Goal: Check status: Check status

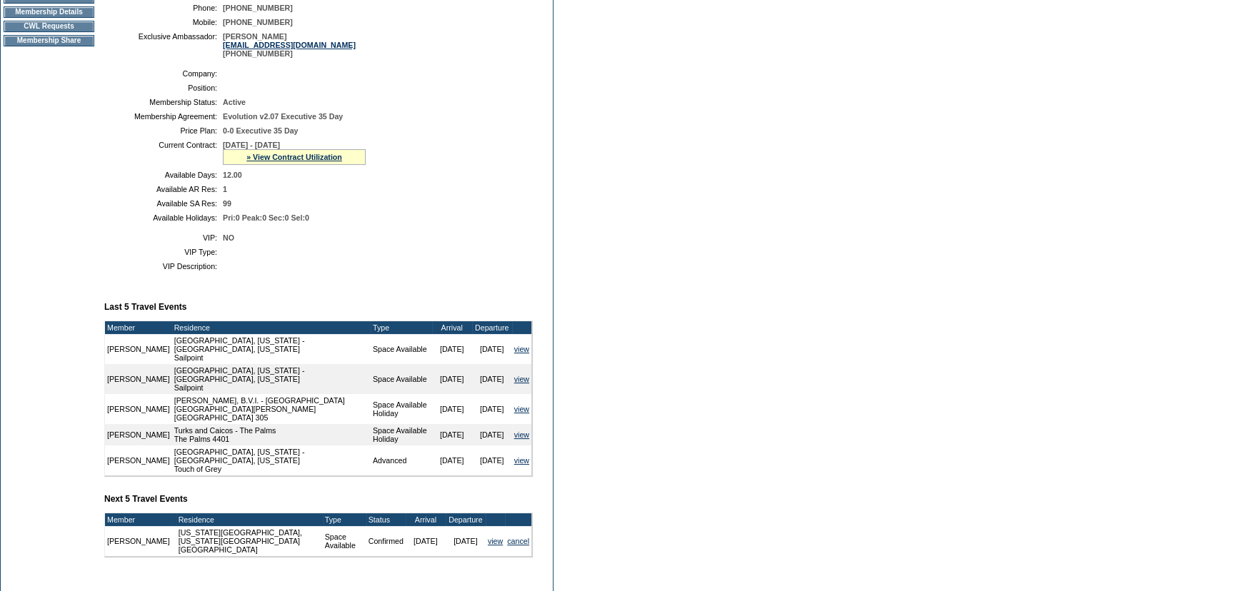
scroll to position [257, 0]
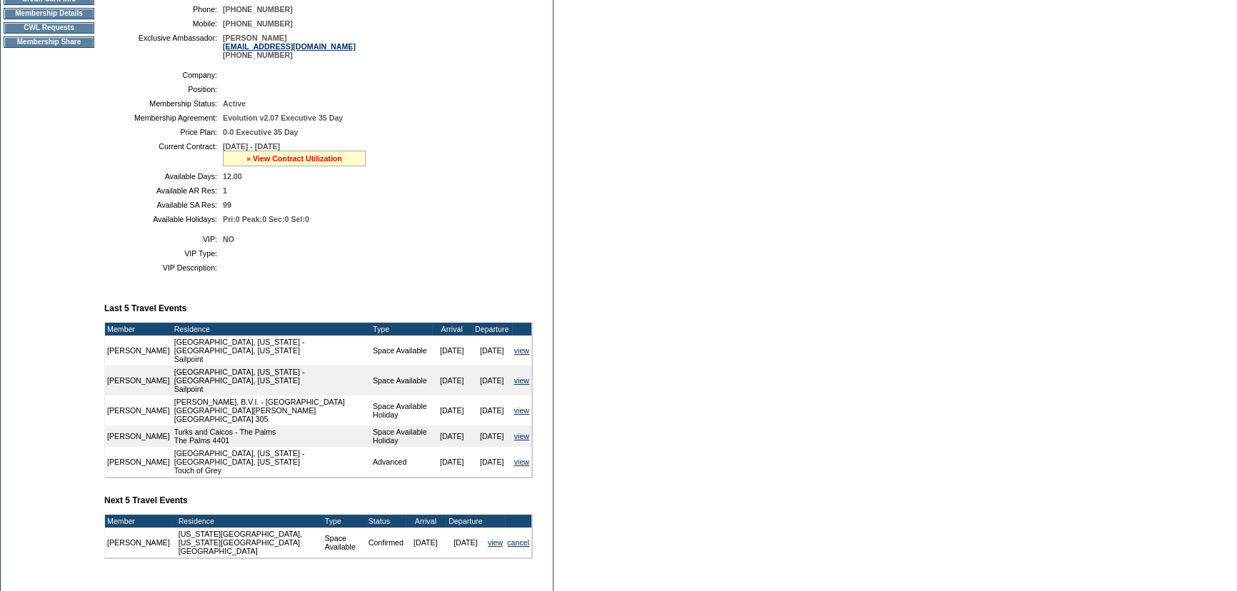
click at [337, 163] on link "» View Contract Utilization" at bounding box center [294, 158] width 96 height 9
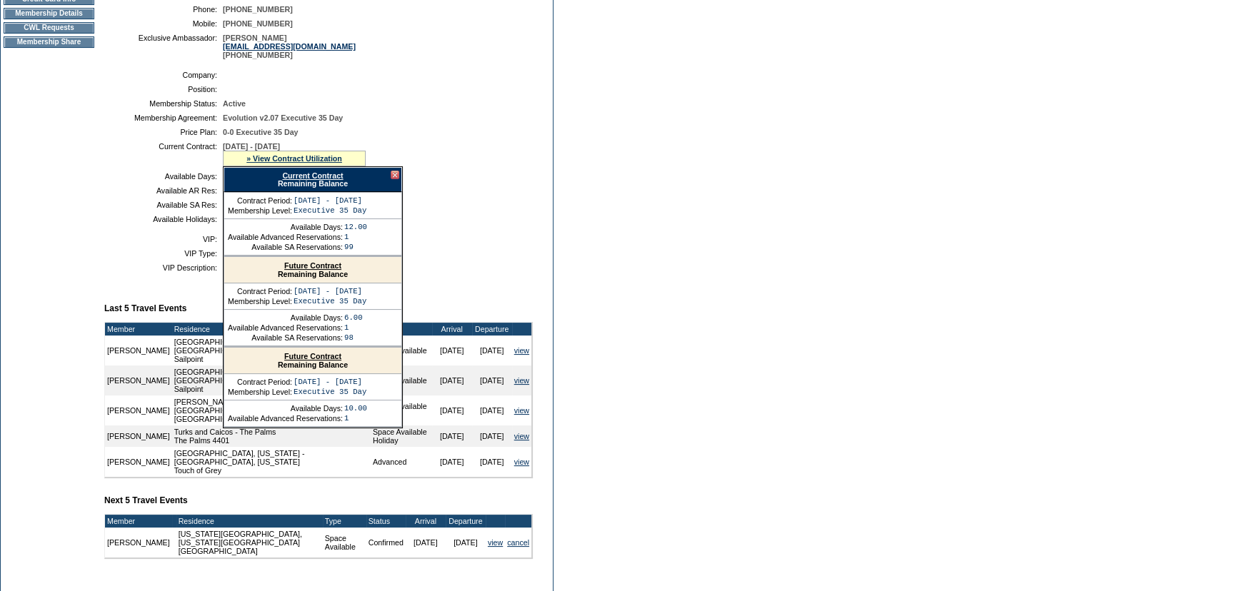
scroll to position [387, 0]
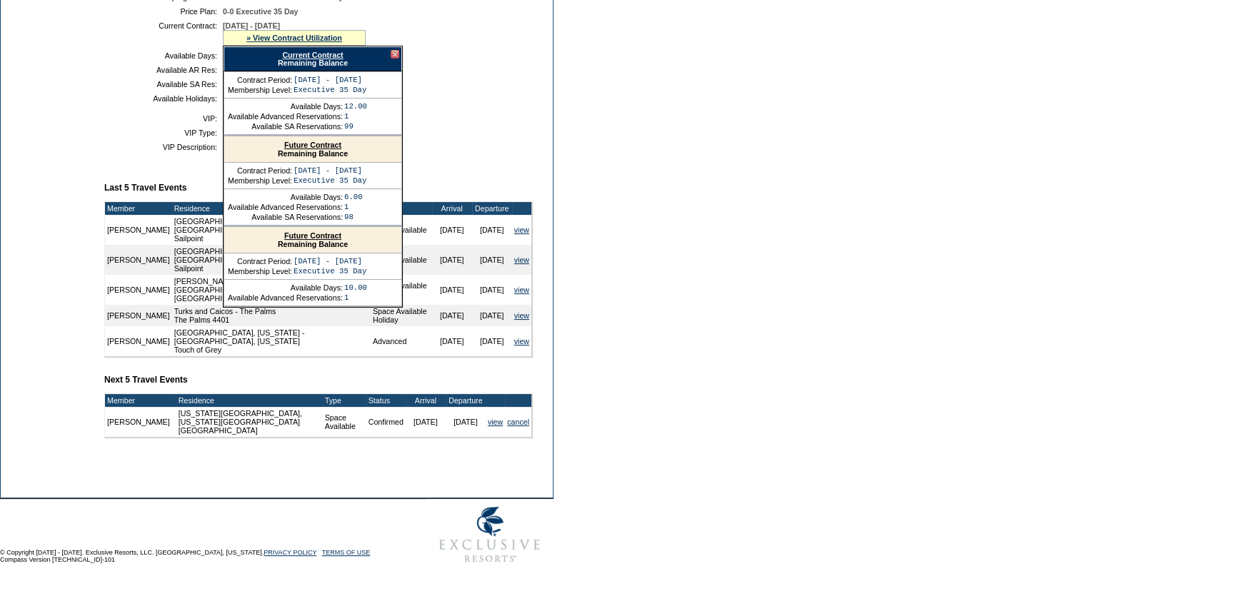
click at [391, 50] on div at bounding box center [395, 54] width 9 height 9
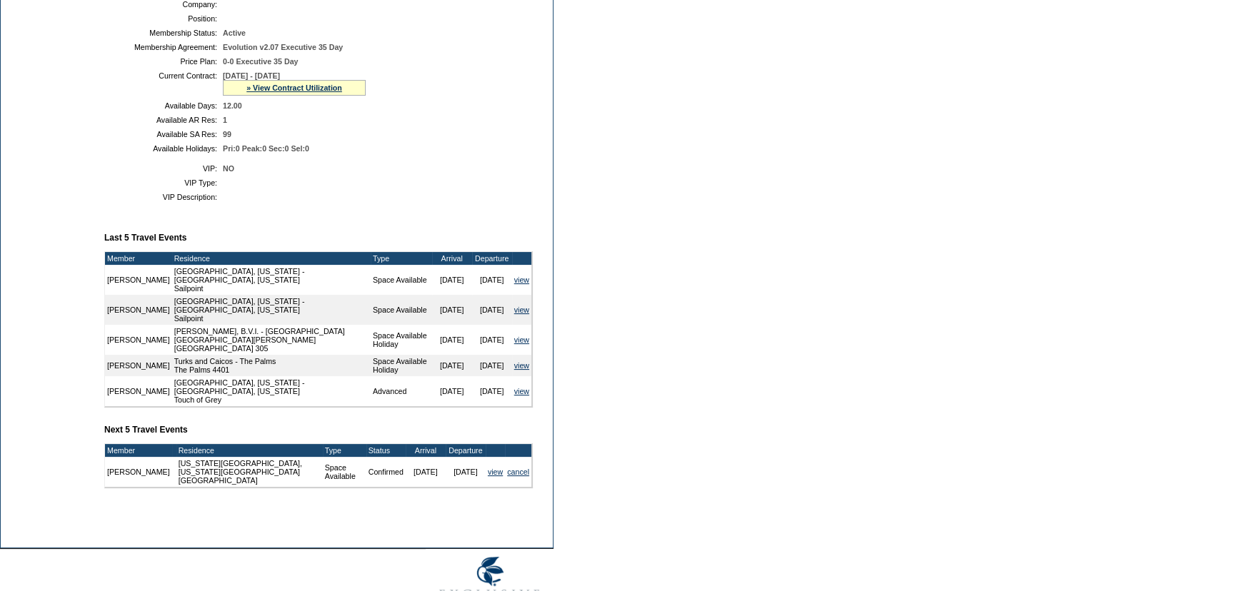
scroll to position [257, 0]
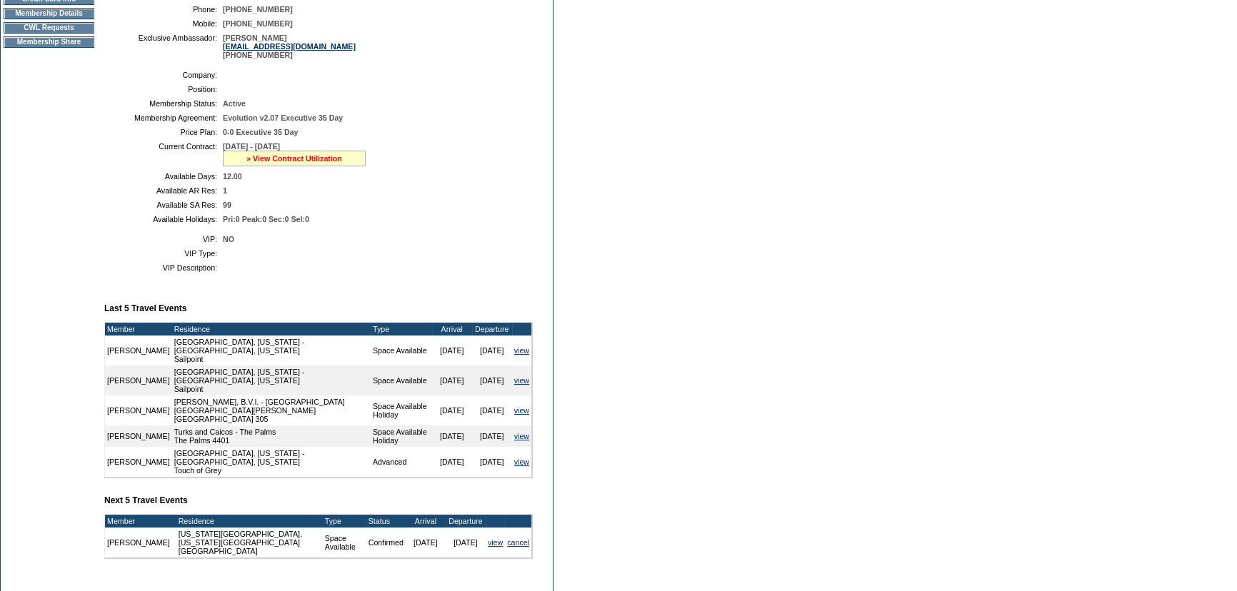
click at [312, 156] on link "» View Contract Utilization" at bounding box center [294, 158] width 96 height 9
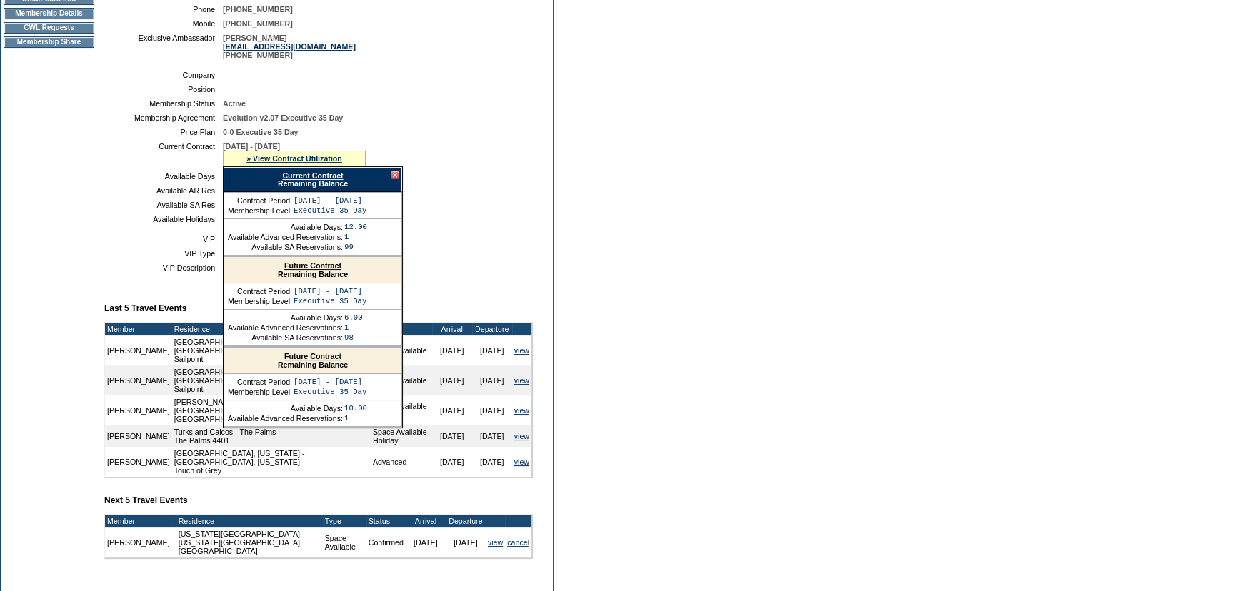
click at [322, 176] on link "Current Contract" at bounding box center [312, 175] width 61 height 9
click at [328, 178] on link "Current Contract" at bounding box center [312, 175] width 61 height 9
click at [323, 266] on link "Future Contract" at bounding box center [312, 265] width 57 height 9
click at [395, 174] on div at bounding box center [395, 175] width 9 height 9
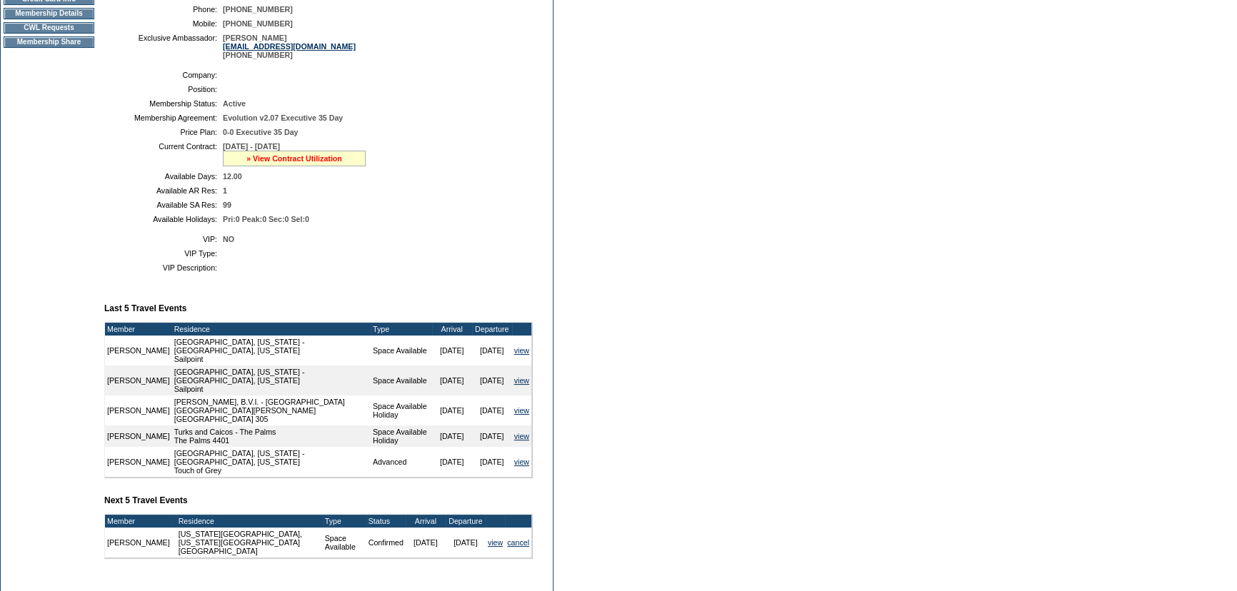
click at [307, 157] on link "» View Contract Utilization" at bounding box center [294, 158] width 96 height 9
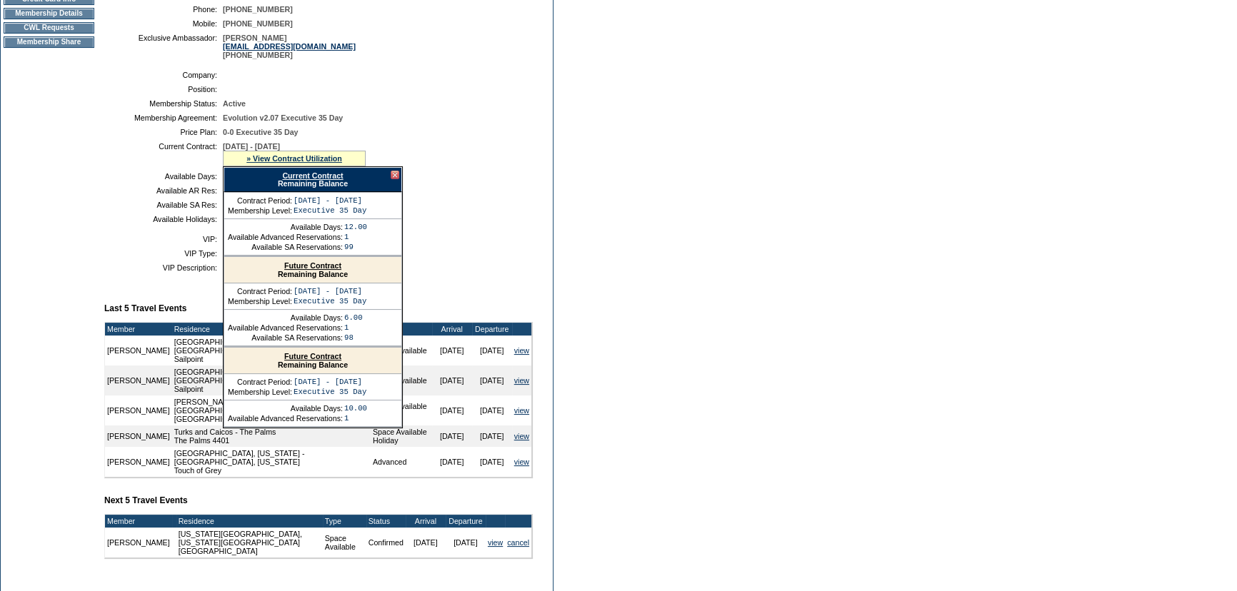
click at [322, 173] on link "Current Contract" at bounding box center [312, 175] width 61 height 9
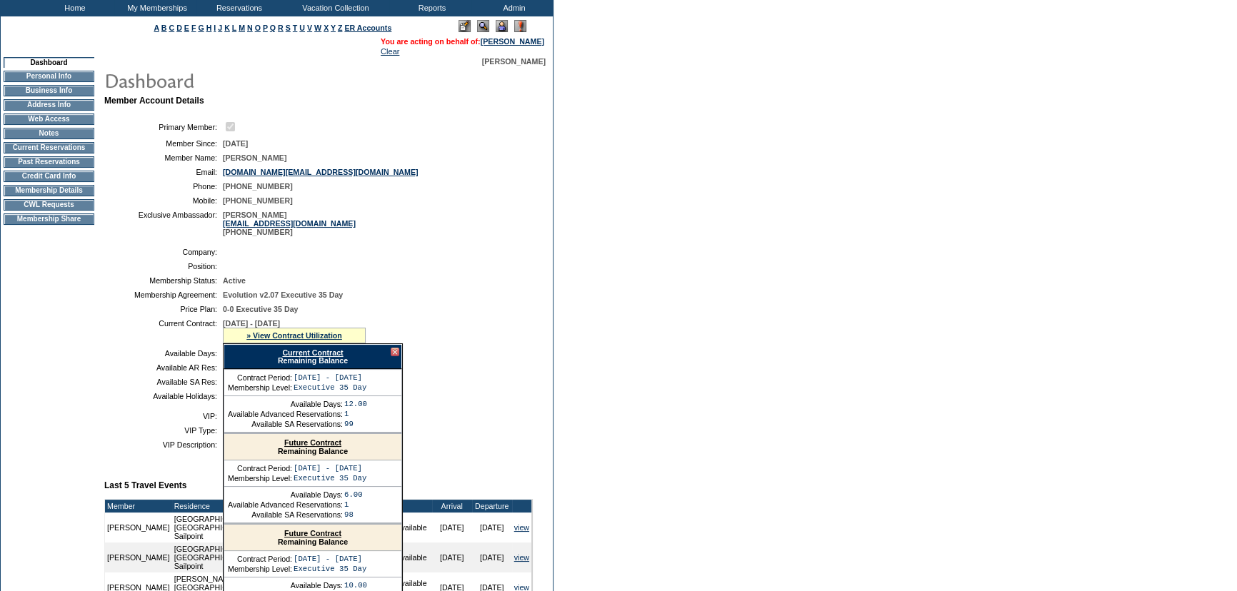
scroll to position [0, 0]
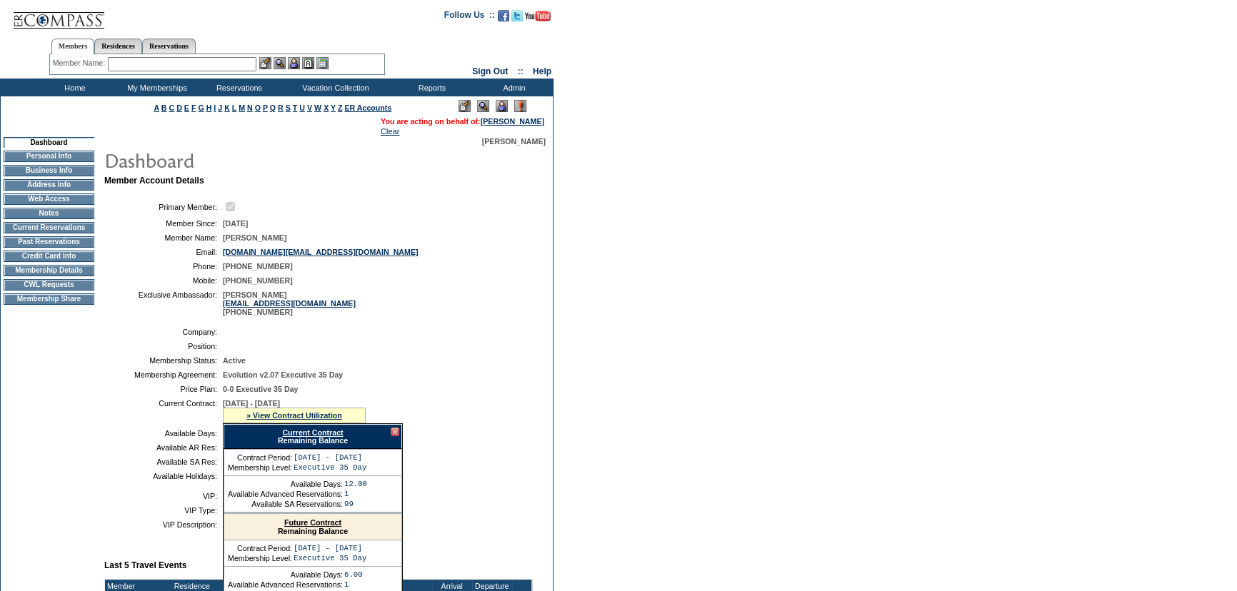
click at [71, 84] on td "Home" at bounding box center [73, 88] width 82 height 18
